Goal: Transaction & Acquisition: Subscribe to service/newsletter

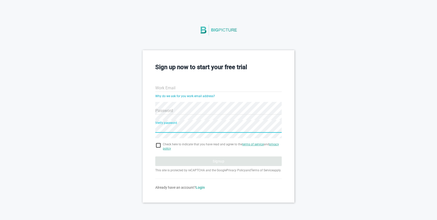
click at [192, 87] on input "Work Email" at bounding box center [218, 88] width 126 height 18
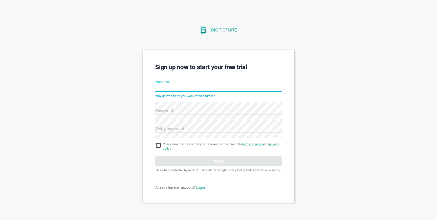
paste input "[EMAIL_ADDRESS][DOMAIN_NAME]"
type input "[EMAIL_ADDRESS][DOMAIN_NAME]"
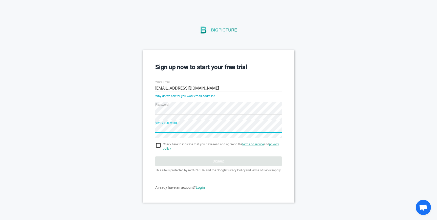
click at [159, 146] on input "checkbox" at bounding box center [218, 146] width 126 height 6
checkbox input "true"
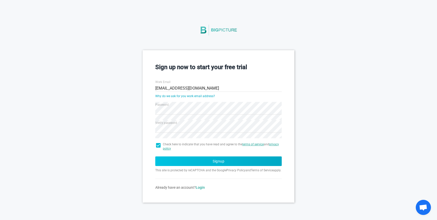
click at [178, 165] on button "Signup" at bounding box center [218, 162] width 126 height 10
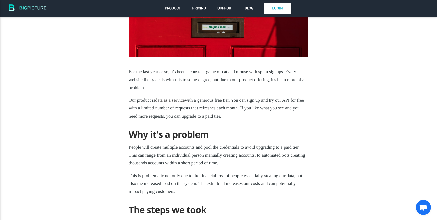
scroll to position [197, 0]
